Goal: Task Accomplishment & Management: Use online tool/utility

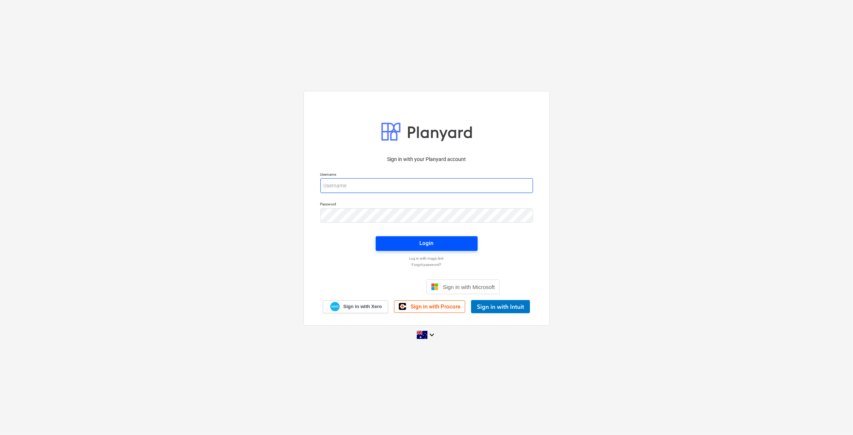
type input "[EMAIL_ADDRESS][DOMAIN_NAME]"
click at [413, 239] on span "Login" at bounding box center [427, 243] width 84 height 10
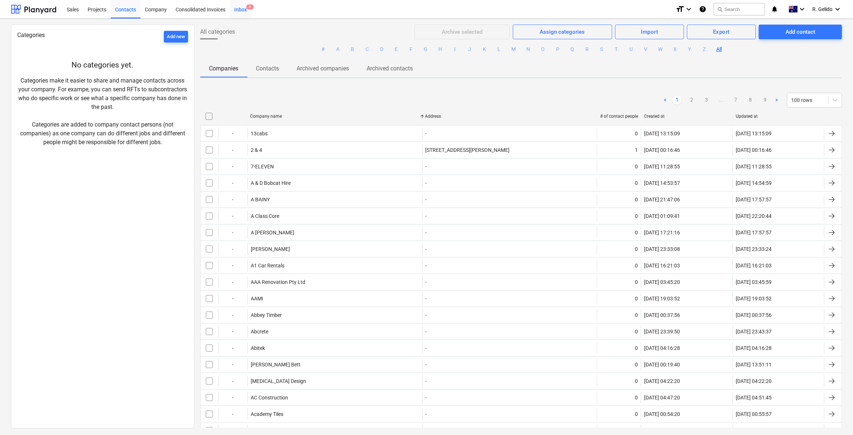
click at [245, 10] on div "Inbox 8" at bounding box center [241, 9] width 22 height 19
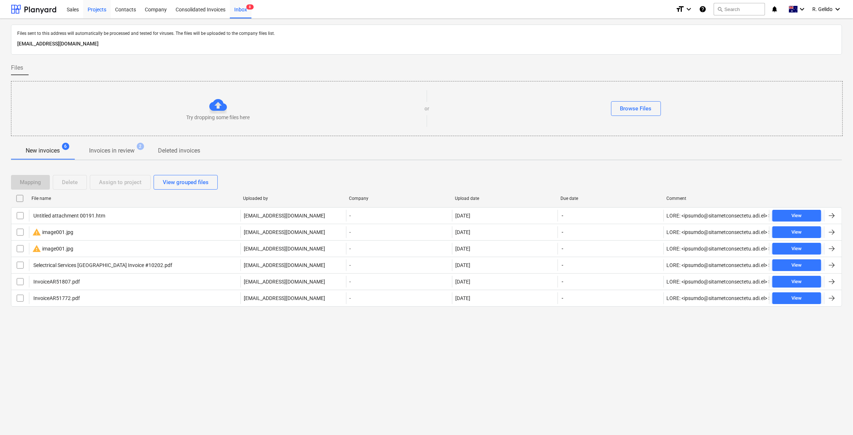
click at [89, 9] on div "Projects" at bounding box center [96, 9] width 27 height 19
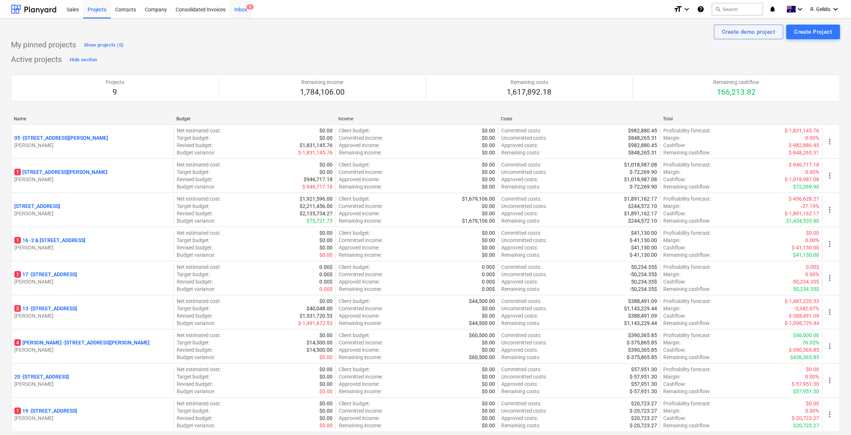
click at [245, 9] on div "Inbox 8" at bounding box center [241, 9] width 22 height 19
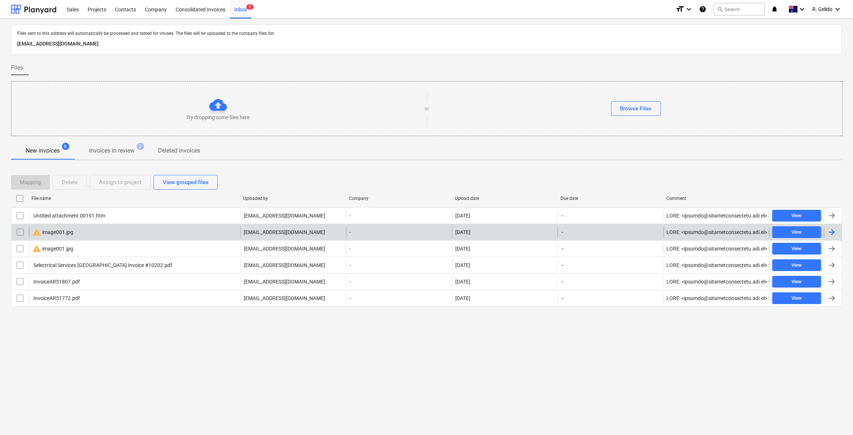
click at [96, 228] on div "warning image001.jpg" at bounding box center [135, 232] width 212 height 12
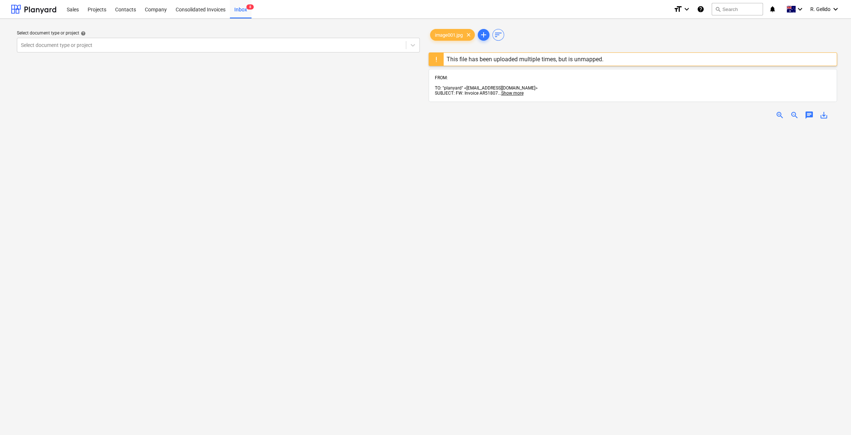
click at [432, 154] on div at bounding box center [633, 332] width 409 height 414
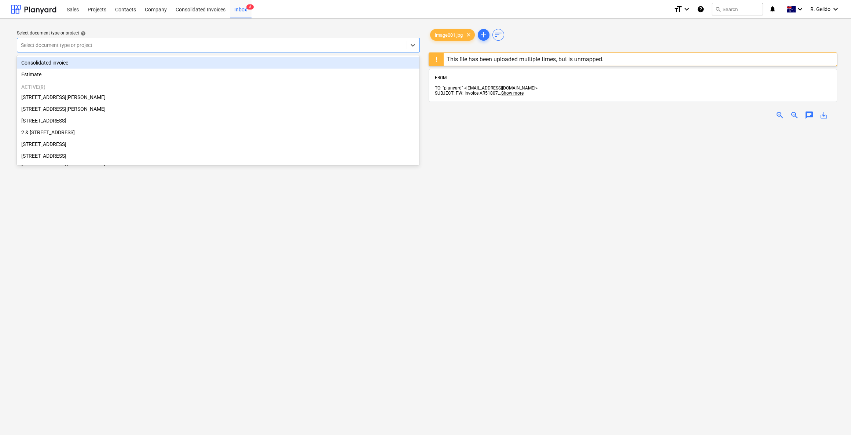
click at [121, 43] on div at bounding box center [211, 44] width 381 height 7
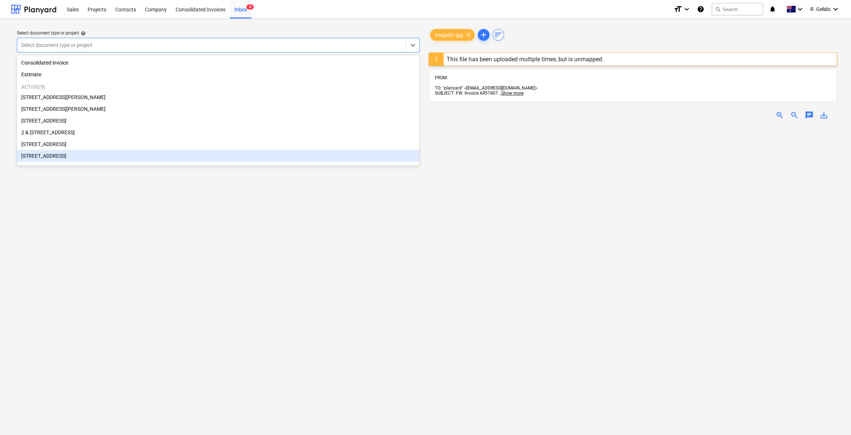
click at [452, 203] on div at bounding box center [633, 332] width 409 height 414
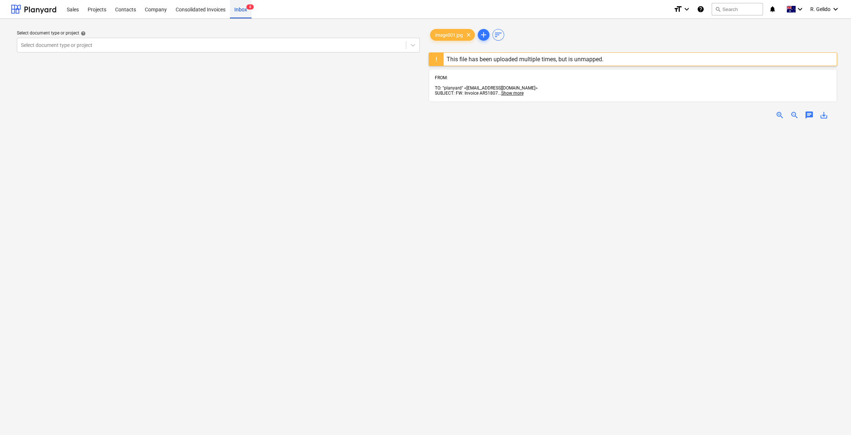
click at [242, 11] on div "Inbox 8" at bounding box center [241, 9] width 22 height 19
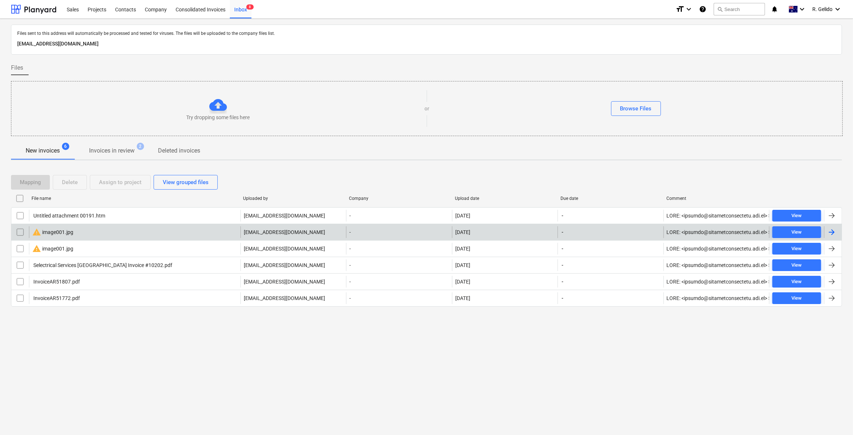
click at [18, 234] on input "checkbox" at bounding box center [20, 232] width 12 height 12
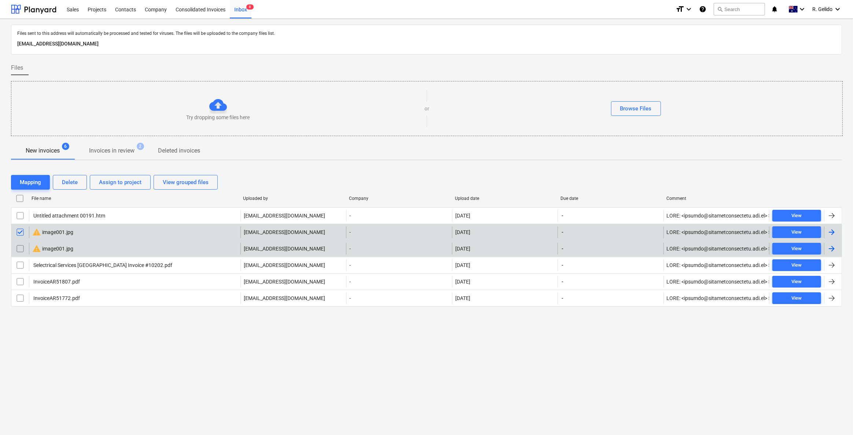
click at [19, 246] on input "checkbox" at bounding box center [20, 249] width 12 height 12
click at [70, 176] on button "Delete" at bounding box center [70, 182] width 34 height 15
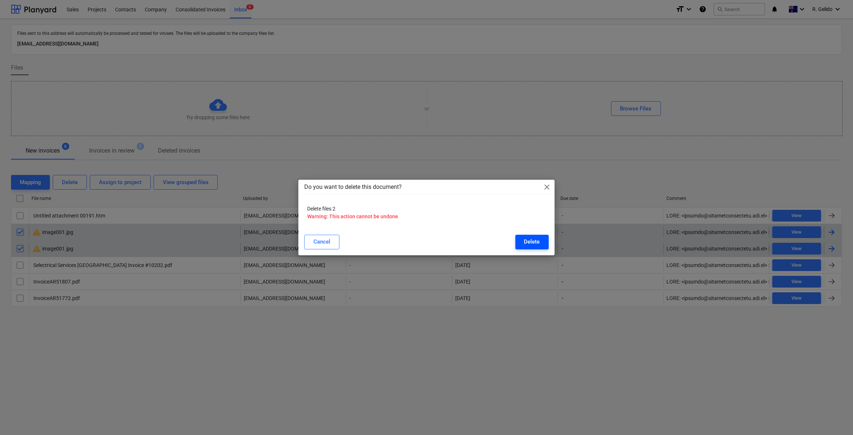
click at [530, 242] on div "Delete" at bounding box center [532, 242] width 16 height 10
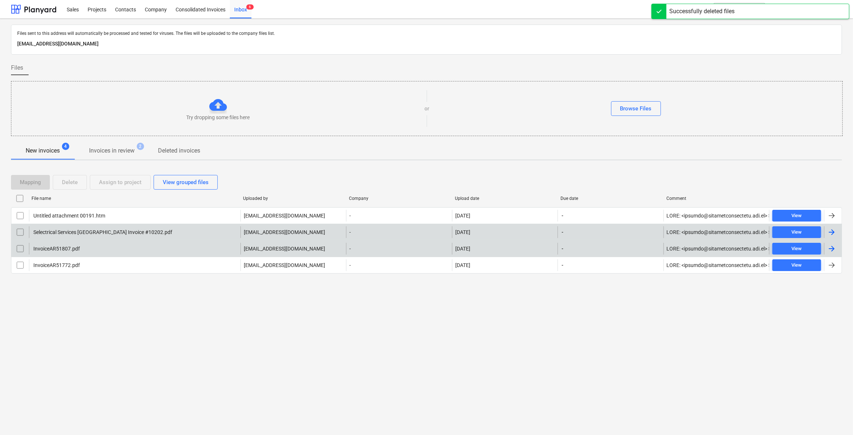
click at [71, 231] on div "Selectrical Services [GEOGRAPHIC_DATA] Invoice #10202.pdf" at bounding box center [102, 232] width 140 height 6
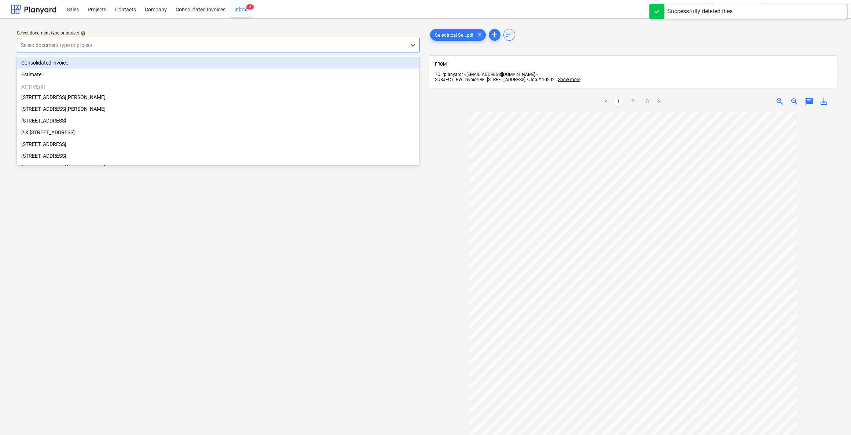
click at [172, 43] on div at bounding box center [211, 44] width 381 height 7
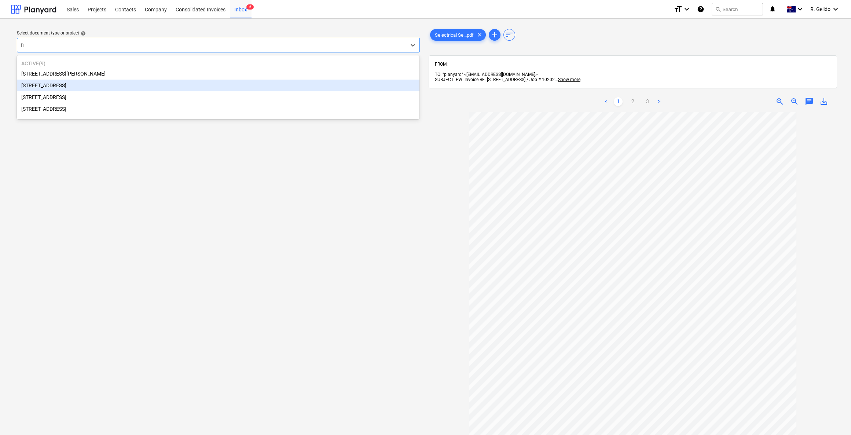
type input "fiv"
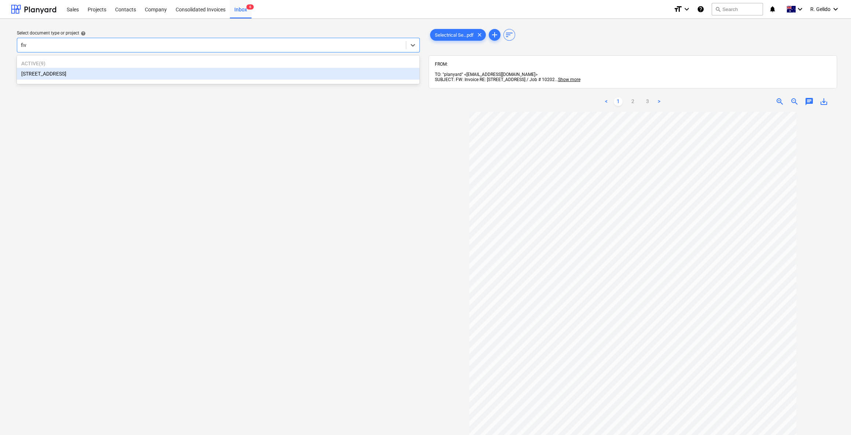
click at [111, 73] on div "[STREET_ADDRESS]" at bounding box center [218, 74] width 402 height 12
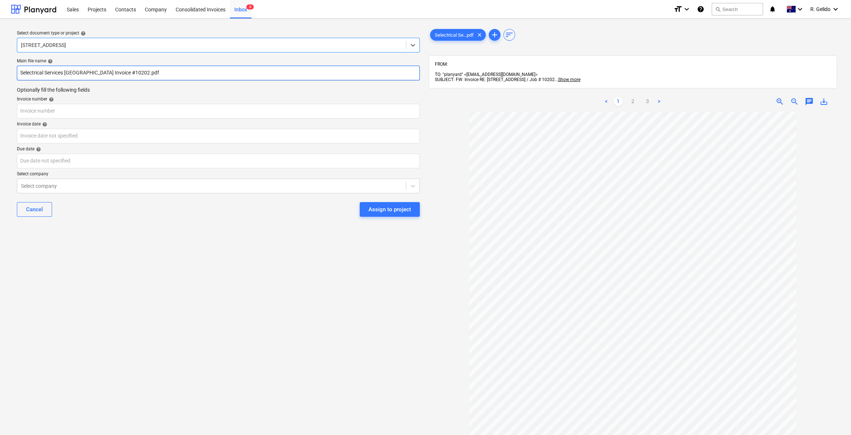
click at [113, 72] on input "Selectrical Services [GEOGRAPHIC_DATA] Invoice #10202.pdf" at bounding box center [218, 73] width 403 height 15
click at [32, 104] on input "text" at bounding box center [218, 111] width 403 height 15
paste input "10202"
type input "10202"
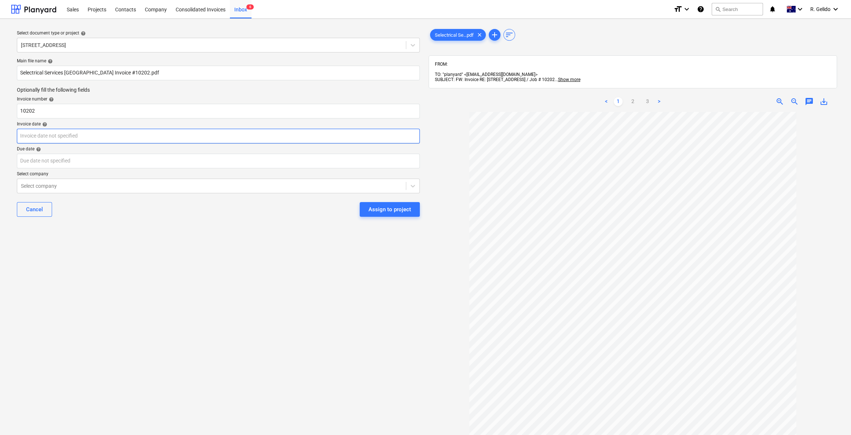
click at [48, 138] on body "Sales Projects Contacts Company Consolidated Invoices Inbox 6 format_size keybo…" at bounding box center [425, 217] width 851 height 435
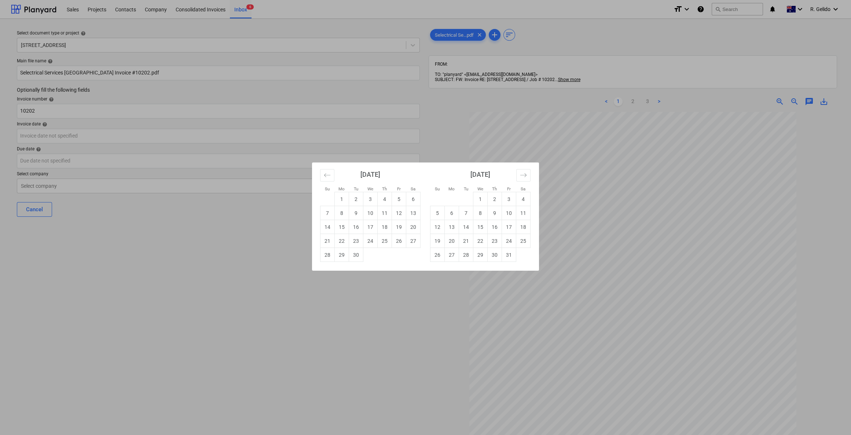
drag, startPoint x: 344, startPoint y: 242, endPoint x: 339, endPoint y: 247, distance: 7.3
click at [344, 242] on td "22" at bounding box center [342, 241] width 14 height 14
type input "[DATE]"
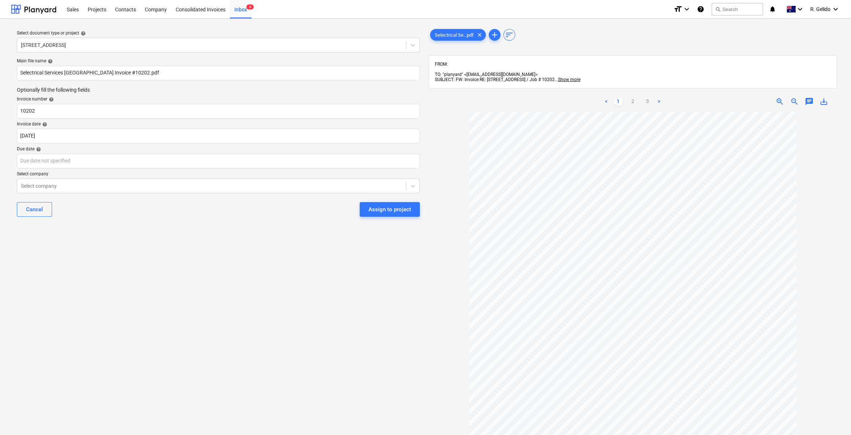
click at [248, 275] on div "Select document type or project help [STREET_ADDRESS] Five Dock Main file name …" at bounding box center [218, 277] width 415 height 504
click at [42, 161] on body "Sales Projects Contacts Company Consolidated Invoices Inbox 6 format_size keybo…" at bounding box center [425, 217] width 851 height 435
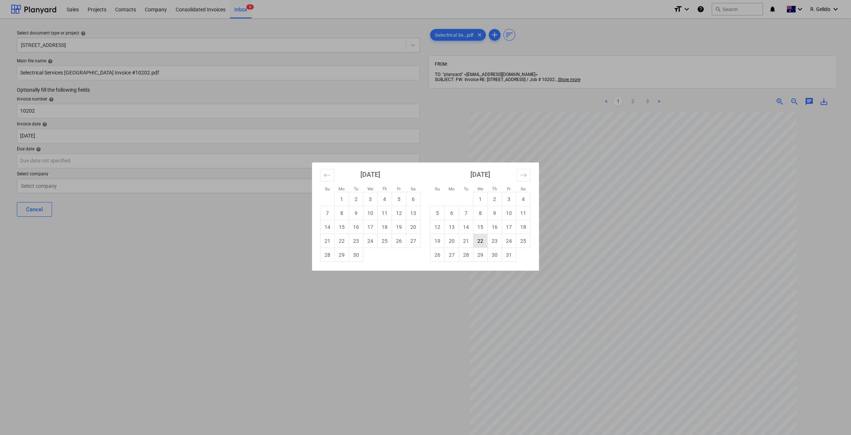
click at [482, 238] on td "22" at bounding box center [480, 241] width 14 height 14
type input "[DATE]"
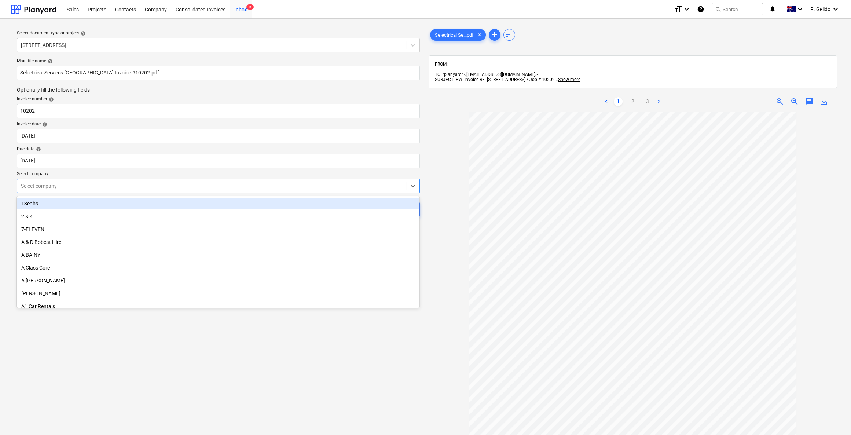
click at [74, 187] on div at bounding box center [211, 185] width 381 height 7
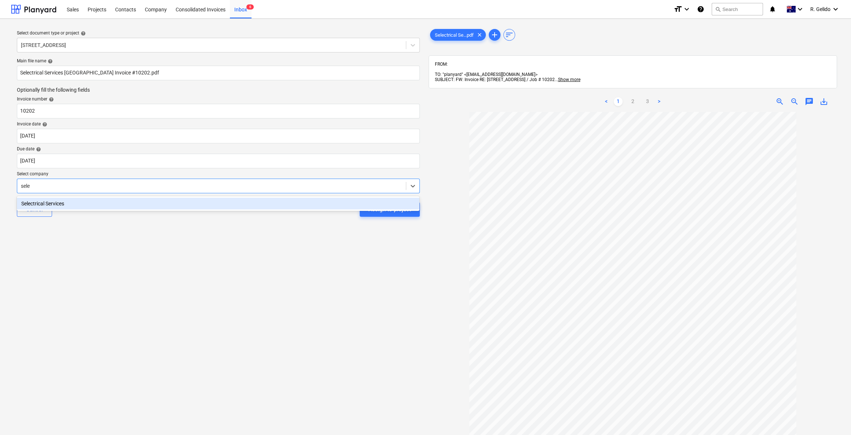
type input "selec"
click at [88, 207] on div "Selectrical Services" at bounding box center [218, 204] width 402 height 12
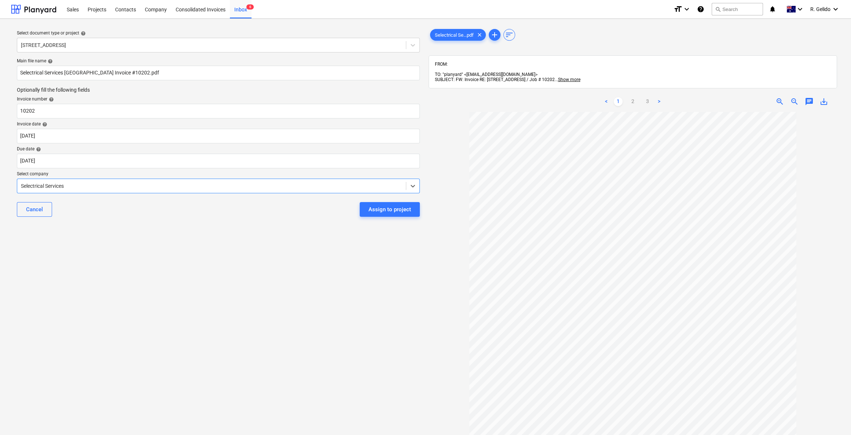
click at [160, 249] on div "Select document type or project help [STREET_ADDRESS] Five Dock Main file name …" at bounding box center [218, 277] width 415 height 504
click at [143, 263] on div "Select document type or project help [STREET_ADDRESS] Five Dock Main file name …" at bounding box center [218, 277] width 415 height 504
click at [376, 206] on div "Assign to project" at bounding box center [389, 210] width 43 height 10
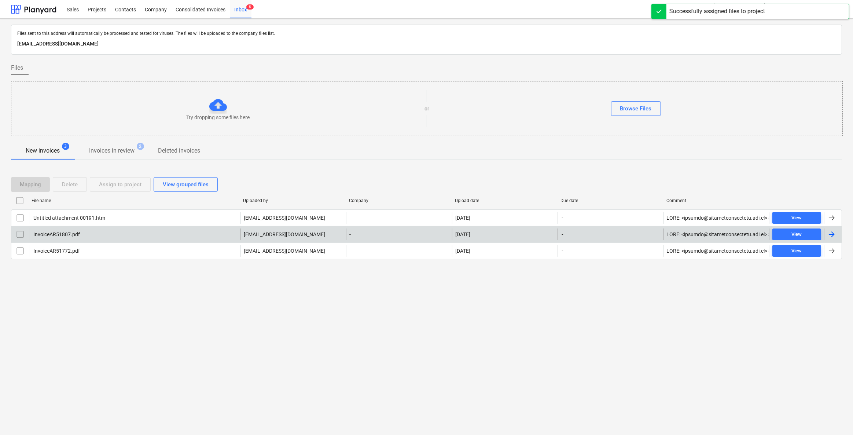
click at [101, 231] on div "InvoiceAR51807.pdf" at bounding box center [135, 234] width 212 height 12
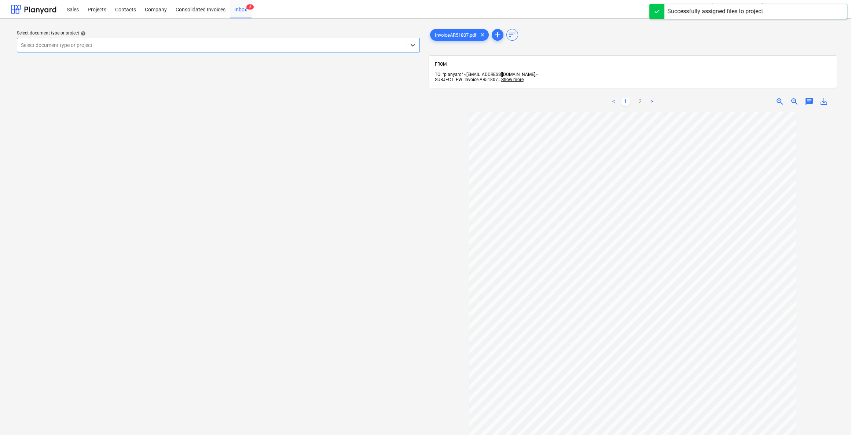
click at [193, 38] on div "Select document type or project" at bounding box center [218, 45] width 403 height 15
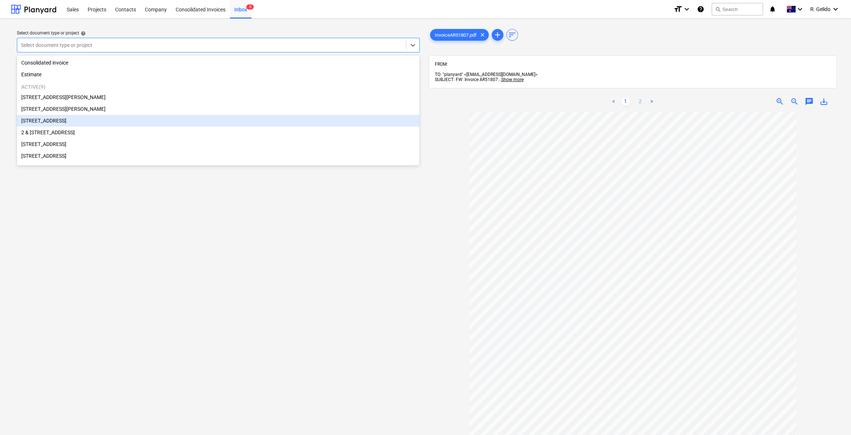
click at [641, 97] on link "2" at bounding box center [640, 101] width 9 height 9
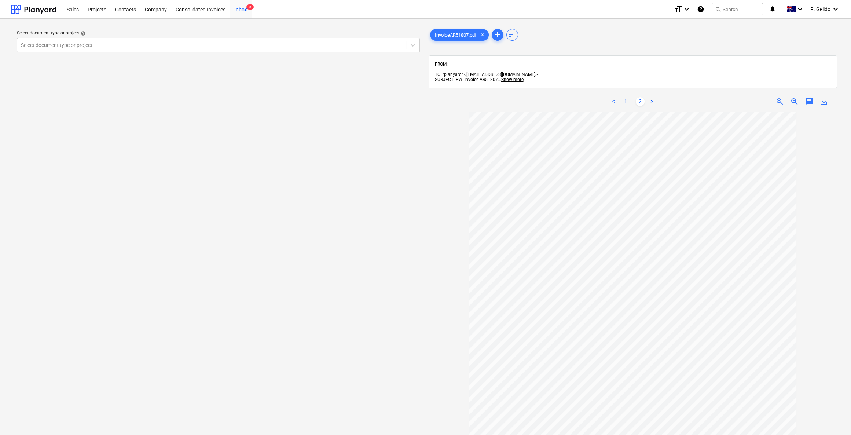
click at [627, 97] on link "1" at bounding box center [625, 101] width 9 height 9
click at [288, 45] on div at bounding box center [211, 44] width 381 height 7
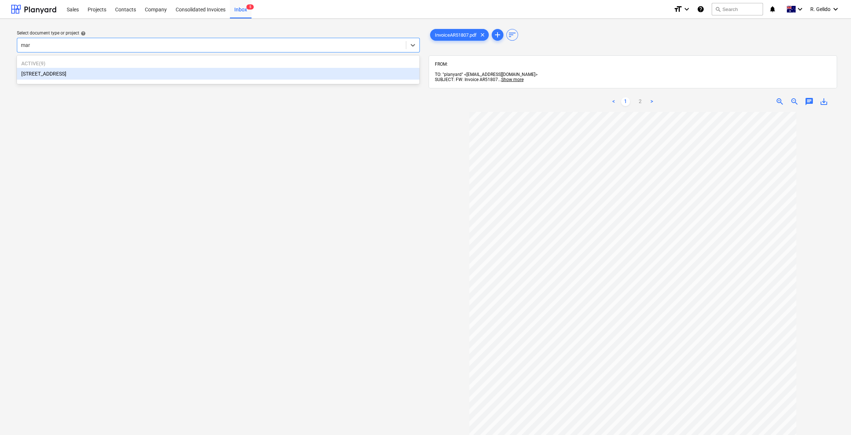
type input "mars"
click at [137, 73] on div "[STREET_ADDRESS]" at bounding box center [218, 74] width 402 height 12
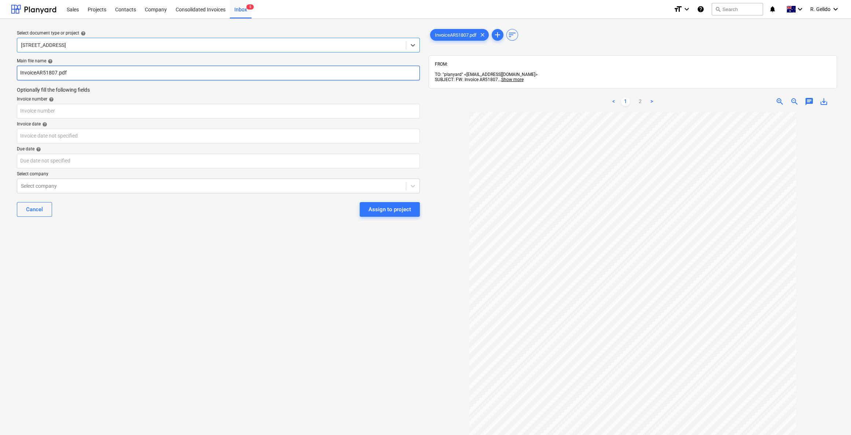
click at [18, 75] on input "InvoiceAR51807.pdf" at bounding box center [218, 73] width 403 height 15
click at [79, 75] on input "[PERSON_NAME] InvoiceAR51807.pdf" at bounding box center [218, 73] width 403 height 15
type input "[PERSON_NAME] InvoiceAR51807.pdf"
click at [29, 112] on input "text" at bounding box center [218, 111] width 403 height 15
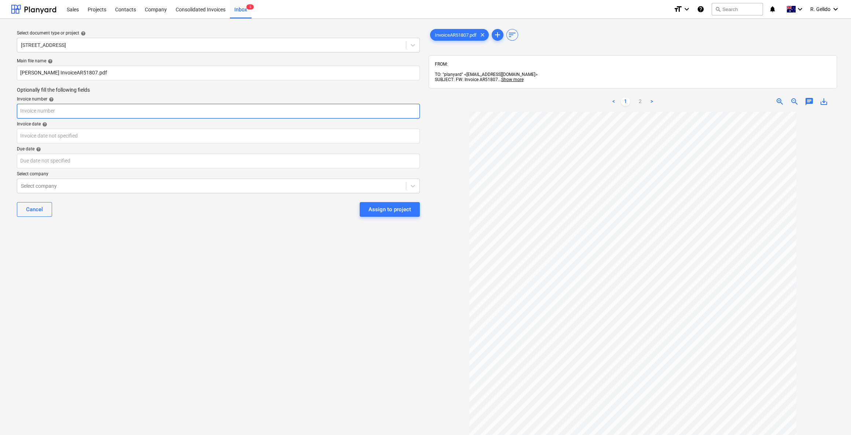
paste input "InvoiceAR51807"
drag, startPoint x: 37, startPoint y: 111, endPoint x: 0, endPoint y: 117, distance: 37.9
click at [0, 117] on div "Select document type or project help 2 [GEOGRAPHIC_DATA], [GEOGRAPHIC_DATA] Mai…" at bounding box center [425, 277] width 851 height 516
type input "AR51807"
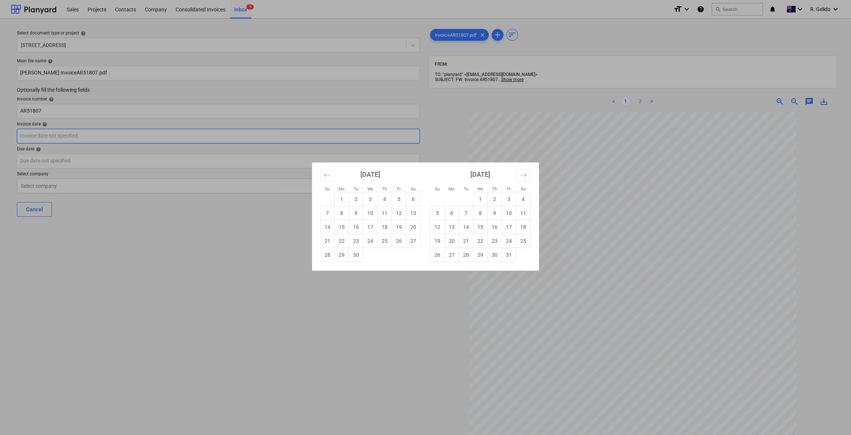
click at [62, 136] on body "Sales Projects Contacts Company Consolidated Invoices Inbox 5 format_size keybo…" at bounding box center [425, 217] width 851 height 435
click at [385, 227] on td "18" at bounding box center [385, 227] width 14 height 14
type input "[DATE]"
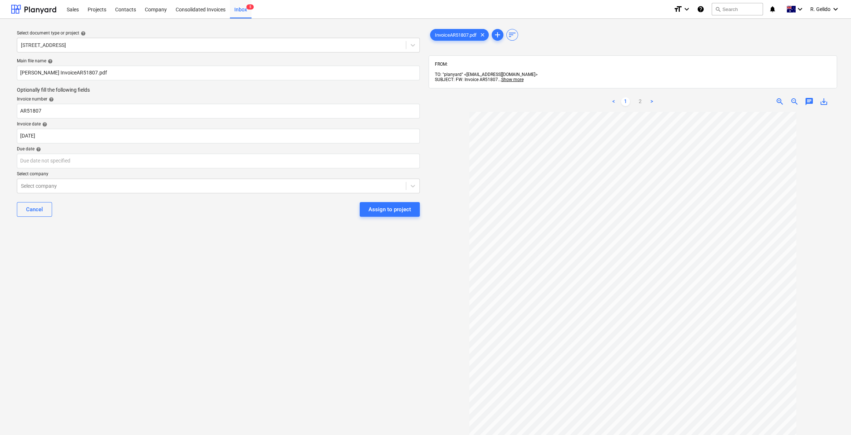
drag, startPoint x: 297, startPoint y: 321, endPoint x: 458, endPoint y: 295, distance: 163.0
click at [297, 321] on div "Select document type or project help 2 [GEOGRAPHIC_DATA], Marsfield Main file n…" at bounding box center [218, 277] width 415 height 504
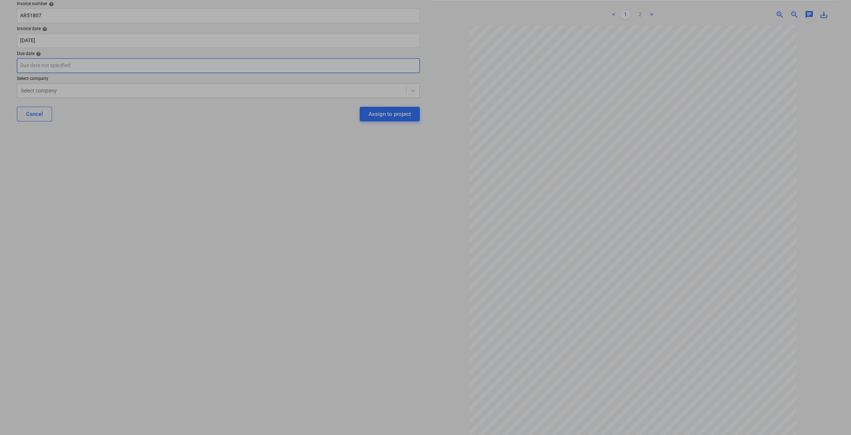
click at [74, 60] on body "Sales Projects Contacts Company Consolidated Invoices Inbox 5 format_size keybo…" at bounding box center [425, 122] width 851 height 435
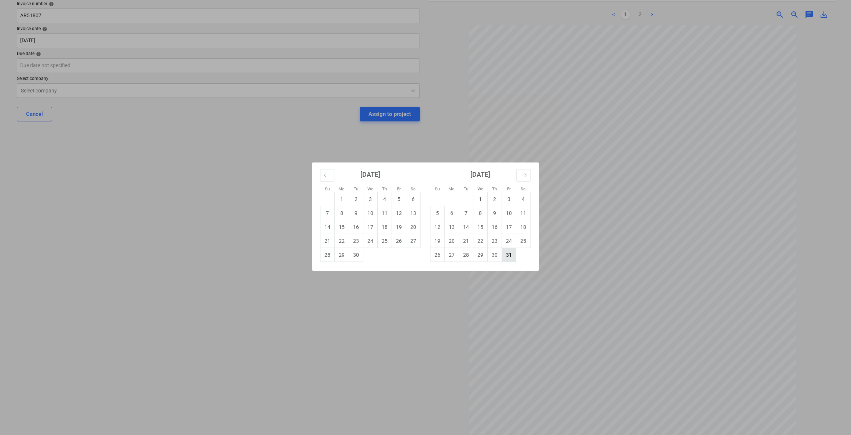
click at [505, 260] on td "31" at bounding box center [509, 255] width 14 height 14
type input "[DATE]"
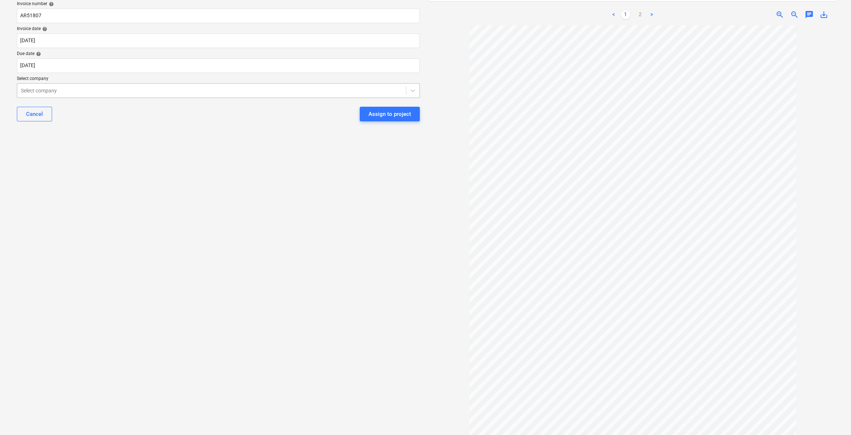
click at [53, 91] on div at bounding box center [211, 90] width 381 height 7
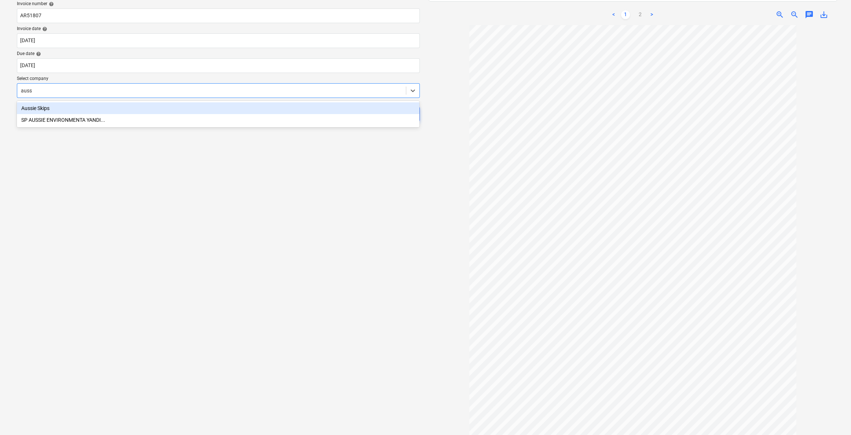
type input "aussi"
click at [44, 110] on div "Aussie Skips" at bounding box center [218, 108] width 402 height 12
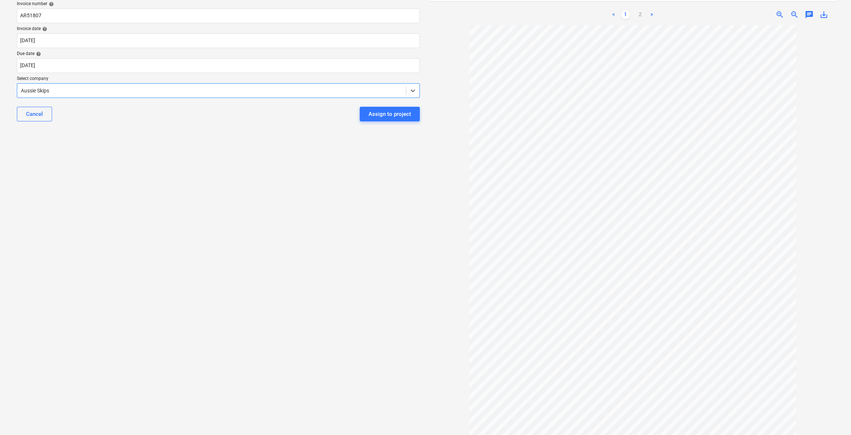
click at [203, 164] on div "Select document type or project help 2 [GEOGRAPHIC_DATA], Marsfield Main file n…" at bounding box center [218, 179] width 415 height 500
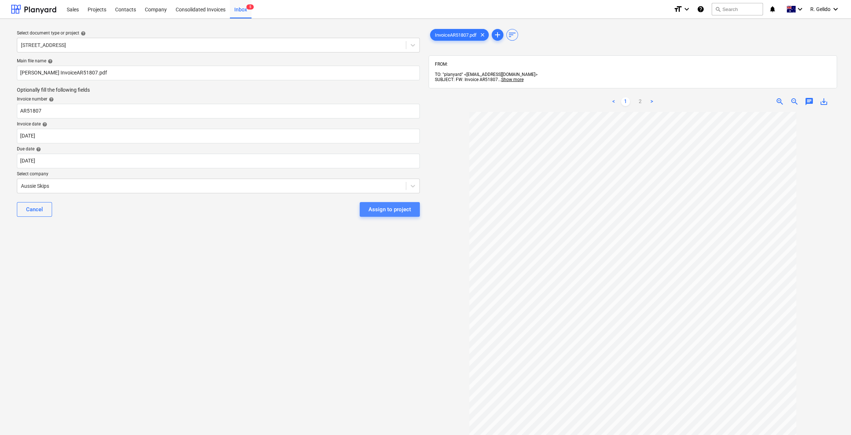
click at [402, 210] on div "Assign to project" at bounding box center [389, 210] width 43 height 10
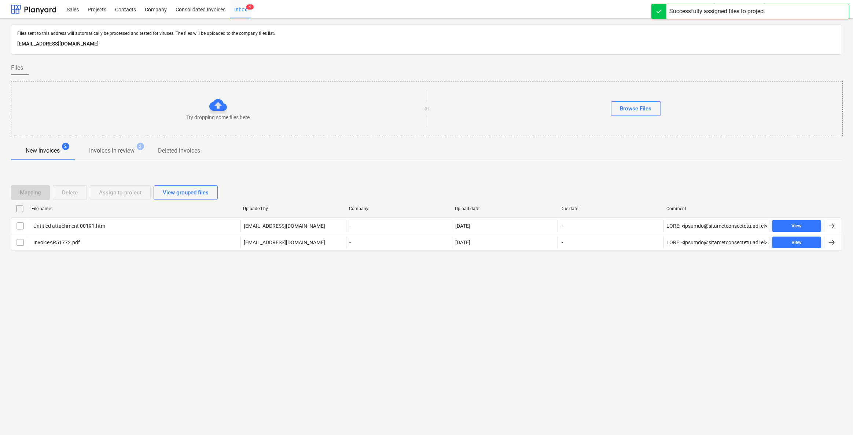
drag, startPoint x: 228, startPoint y: 283, endPoint x: 187, endPoint y: 271, distance: 43.0
click at [225, 283] on div "Files sent to this address will automatically be processed and tested for virus…" at bounding box center [426, 227] width 853 height 416
drag, startPoint x: 94, startPoint y: 4, endPoint x: 95, endPoint y: 12, distance: 8.9
click at [94, 5] on div "Projects" at bounding box center [96, 9] width 27 height 19
